Goal: Task Accomplishment & Management: Use online tool/utility

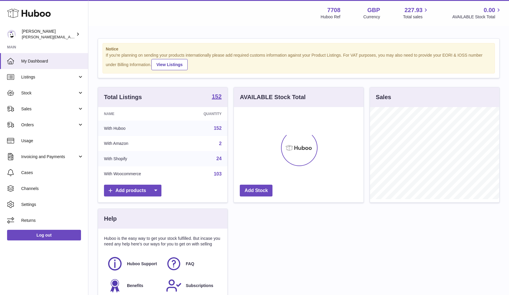
scroll to position [92, 130]
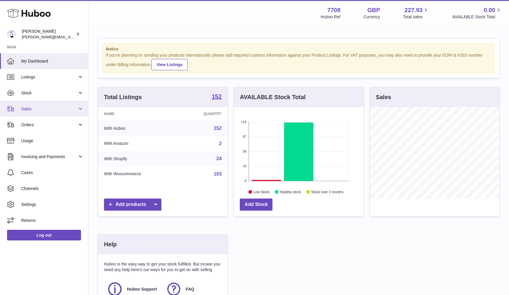
click at [53, 110] on span "Sales" at bounding box center [49, 109] width 56 height 6
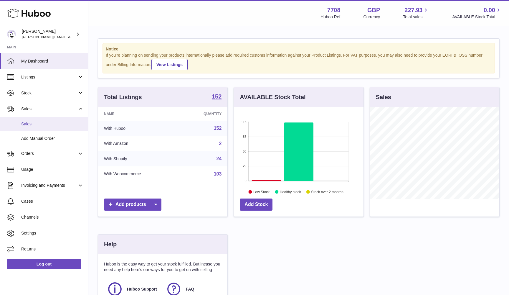
click at [44, 124] on span "Sales" at bounding box center [52, 124] width 62 height 6
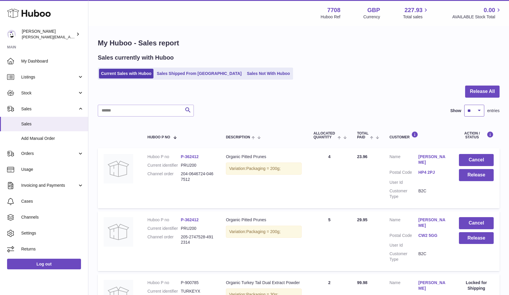
select select "***"
click at [182, 234] on dd "205-2747528-4912314" at bounding box center [197, 239] width 33 height 11
click at [470, 232] on button "Release" at bounding box center [476, 238] width 35 height 12
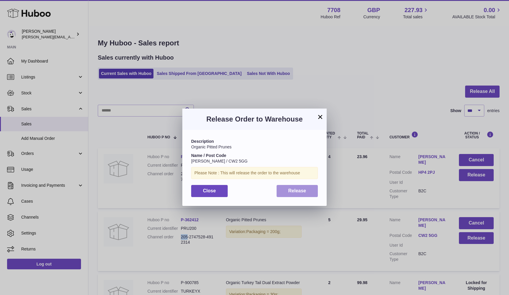
click at [290, 193] on button "Release" at bounding box center [298, 191] width 42 height 12
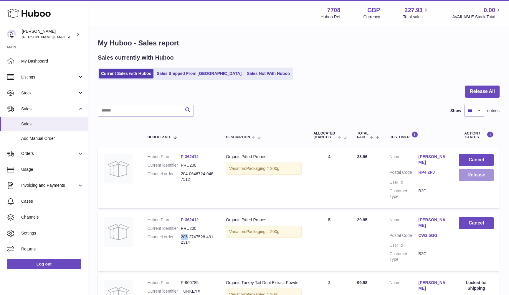
click at [475, 174] on button "Release" at bounding box center [476, 175] width 35 height 12
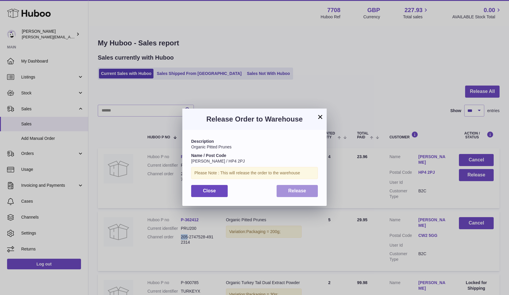
click at [307, 190] on button "Release" at bounding box center [298, 191] width 42 height 12
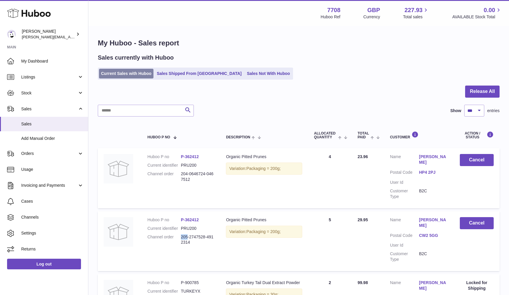
click at [113, 73] on link "Current Sales with Huboo" at bounding box center [126, 74] width 55 height 10
